Goal: Task Accomplishment & Management: Complete application form

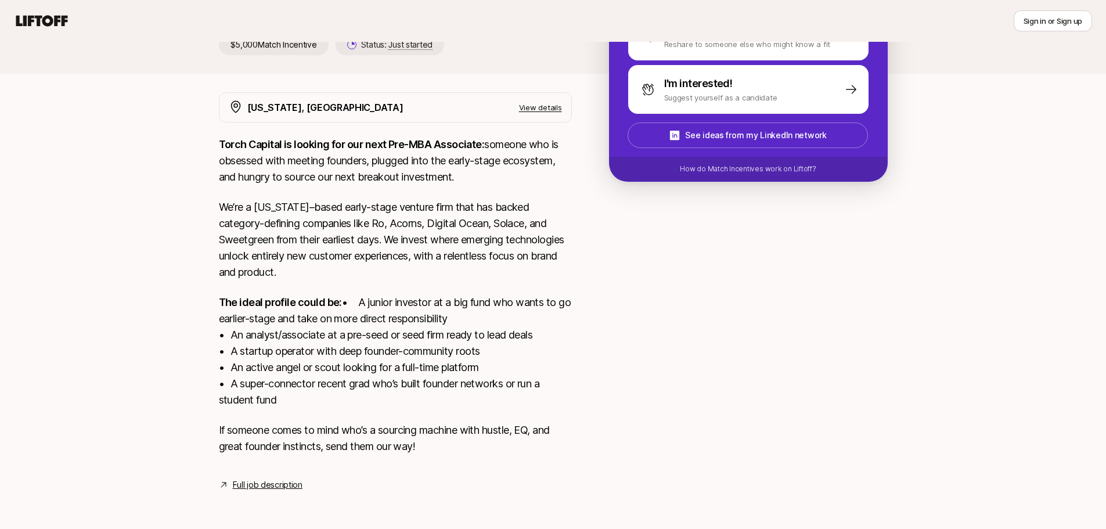
scroll to position [191, 0]
drag, startPoint x: 412, startPoint y: 208, endPoint x: 484, endPoint y: 213, distance: 72.8
click at [481, 212] on p "We’re a [US_STATE]–based early-stage venture firm that has backed category-defi…" at bounding box center [395, 239] width 353 height 81
click at [484, 213] on p "We’re a [US_STATE]–based early-stage venture firm that has backed category-defi…" at bounding box center [395, 239] width 353 height 81
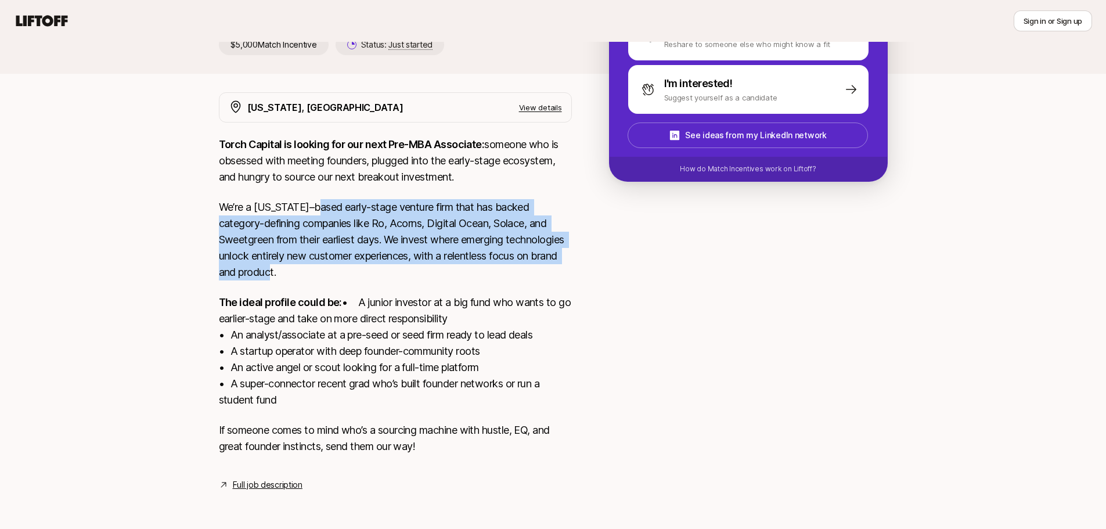
drag, startPoint x: 391, startPoint y: 217, endPoint x: 323, endPoint y: 188, distance: 73.4
click at [323, 199] on p "We’re a [US_STATE]–based early-stage venture firm that has backed category-defi…" at bounding box center [395, 239] width 353 height 81
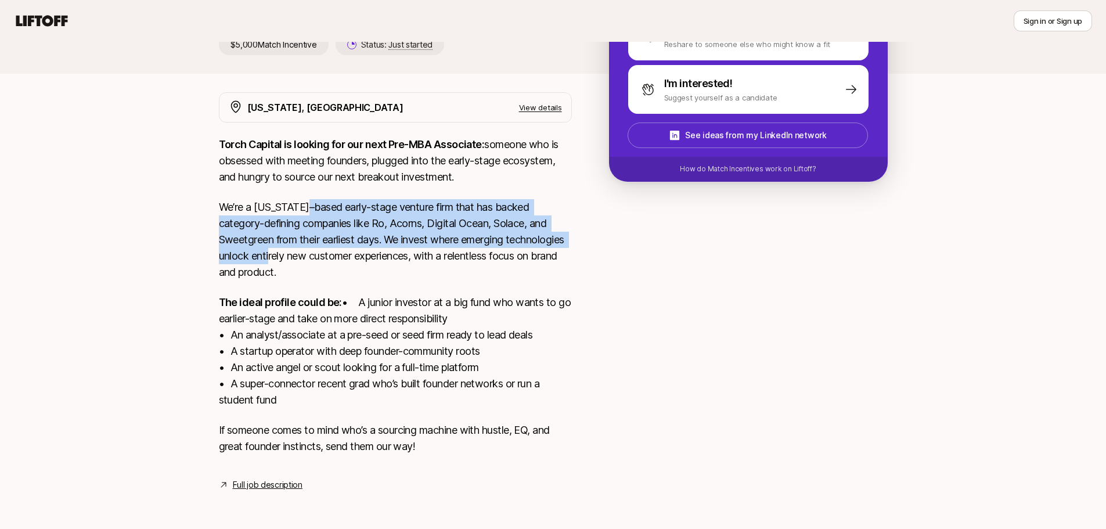
drag, startPoint x: 308, startPoint y: 192, endPoint x: 347, endPoint y: 254, distance: 73.8
click at [346, 253] on p "We’re a [US_STATE]–based early-stage venture firm that has backed category-defi…" at bounding box center [395, 239] width 353 height 81
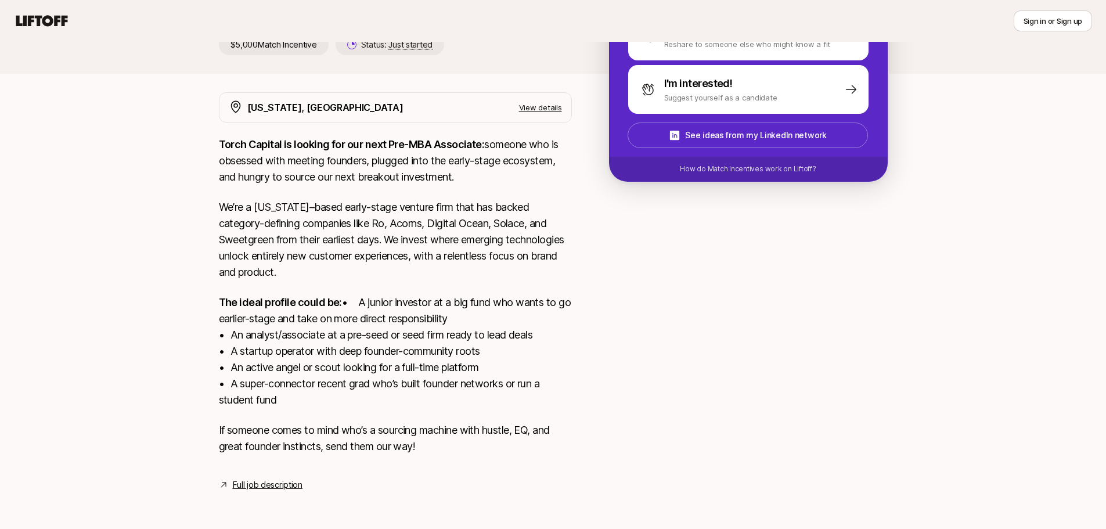
click at [347, 254] on p "We’re a [US_STATE]–based early-stage venture firm that has backed category-defi…" at bounding box center [395, 239] width 353 height 81
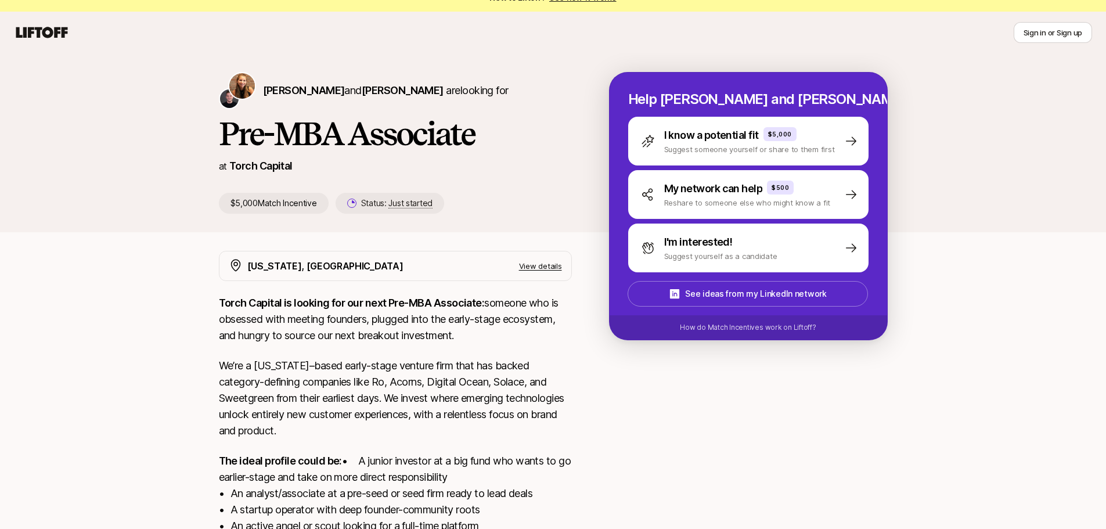
scroll to position [0, 0]
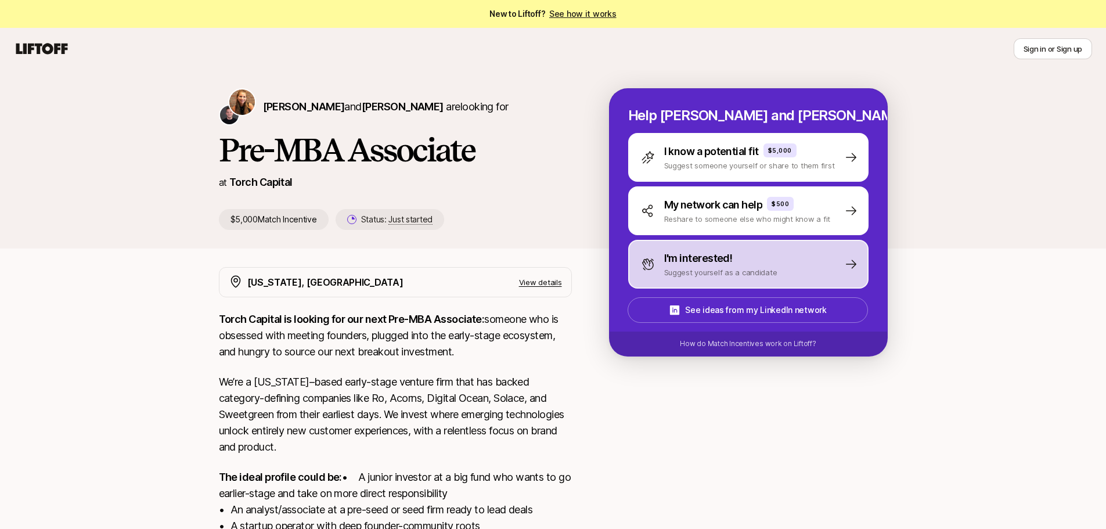
click at [716, 273] on p "Suggest yourself as a candidate" at bounding box center [720, 273] width 113 height 12
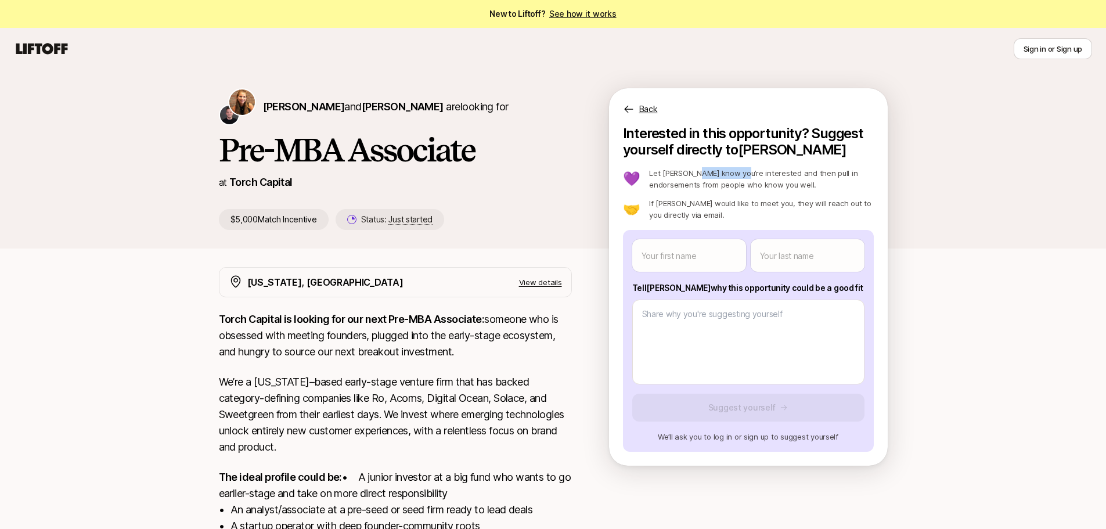
drag, startPoint x: 695, startPoint y: 172, endPoint x: 736, endPoint y: 166, distance: 41.1
click at [736, 166] on div "Interested in this opportunity? Suggest yourself directly to Katie 💜 Let Katie …" at bounding box center [748, 288] width 251 height 326
click at [772, 166] on div "Interested in this opportunity? Suggest yourself directly to Katie 💜 Let Katie …" at bounding box center [748, 288] width 251 height 326
drag, startPoint x: 783, startPoint y: 174, endPoint x: 732, endPoint y: 175, distance: 50.5
click at [732, 175] on p "Let Katie know you’re interested and then pull in endorsements from people who …" at bounding box center [761, 178] width 224 height 23
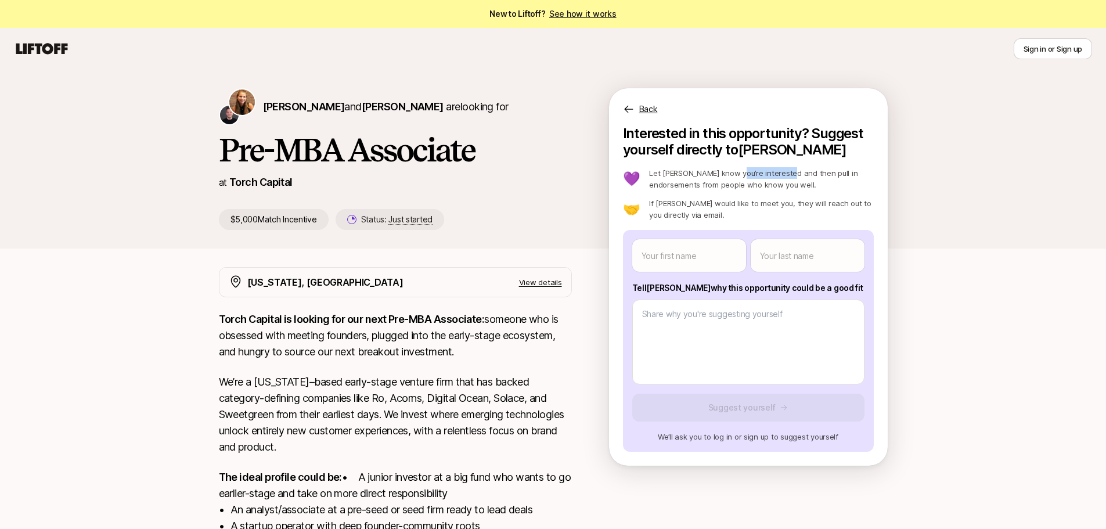
click at [732, 175] on p "Let Katie know you’re interested and then pull in endorsements from people who …" at bounding box center [761, 178] width 224 height 23
drag, startPoint x: 732, startPoint y: 175, endPoint x: 769, endPoint y: 185, distance: 38.5
click at [769, 185] on p "Let Katie know you’re interested and then pull in endorsements from people who …" at bounding box center [761, 178] width 224 height 23
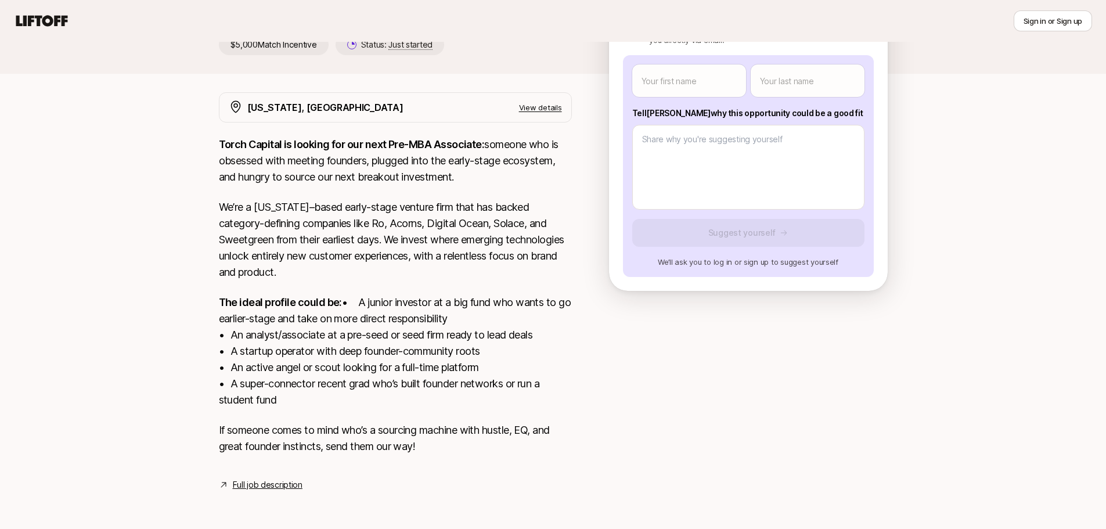
scroll to position [191, 0]
click at [268, 488] on link "Full job description" at bounding box center [268, 485] width 70 height 14
